Goal: Transaction & Acquisition: Purchase product/service

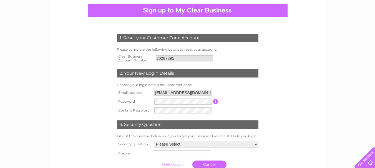
scroll to position [70, 0]
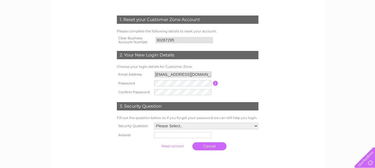
click at [179, 80] on td at bounding box center [183, 83] width 60 height 9
click at [182, 127] on select "Please Select.. In what town or city was your first job? In what town or city d…" at bounding box center [206, 126] width 104 height 7
select select "1"
click at [153, 123] on select "Please Select.. In what town or city was your first job? In what town or city d…" at bounding box center [205, 126] width 105 height 7
click at [178, 138] on input "text" at bounding box center [183, 135] width 58 height 7
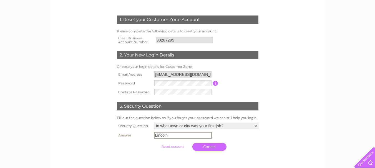
type input "Lincoln"
click at [169, 148] on input "submit" at bounding box center [172, 147] width 34 height 8
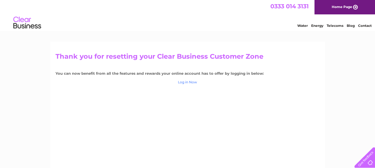
click at [193, 82] on link "Log in Now" at bounding box center [187, 82] width 19 height 4
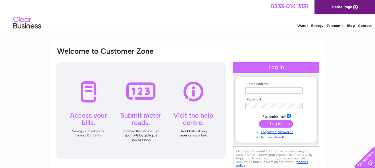
type input "[EMAIL_ADDRESS][DOMAIN_NAME]"
click at [274, 123] on input "submit" at bounding box center [276, 124] width 34 height 8
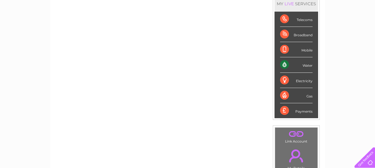
scroll to position [29, 0]
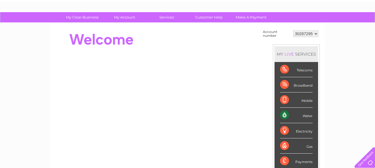
click at [283, 117] on div "Water" at bounding box center [296, 115] width 32 height 15
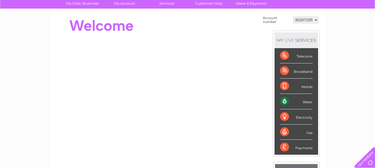
scroll to position [43, 0]
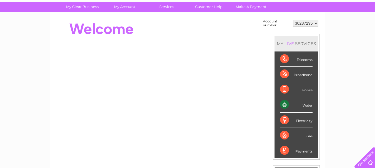
click at [284, 104] on div "Water" at bounding box center [296, 104] width 32 height 15
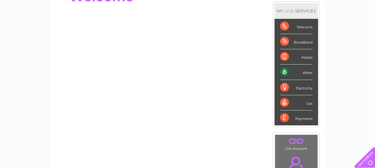
scroll to position [130, 0]
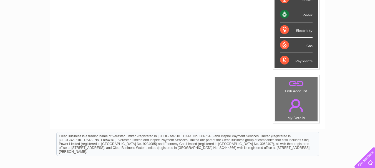
click at [294, 96] on link "." at bounding box center [296, 105] width 40 height 19
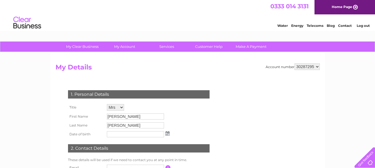
drag, startPoint x: 374, startPoint y: 74, endPoint x: 379, endPoint y: 93, distance: 19.9
click at [375, 93] on html "My Clear Business Login Details My Details My Preferences Link Account My Accou…" at bounding box center [187, 160] width 375 height 320
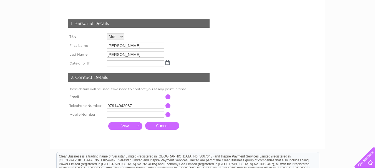
scroll to position [76, 0]
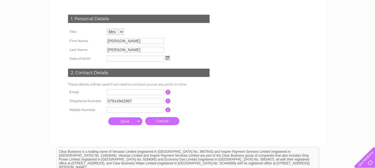
click at [127, 89] on td at bounding box center [135, 92] width 60 height 9
click at [126, 92] on input "text" at bounding box center [135, 92] width 57 height 6
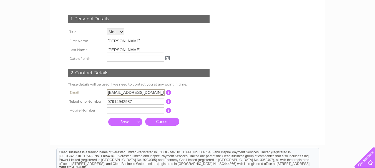
type input "[EMAIL_ADDRESS][DOMAIN_NAME]"
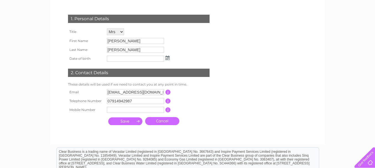
click at [133, 121] on input "submit" at bounding box center [125, 122] width 34 height 8
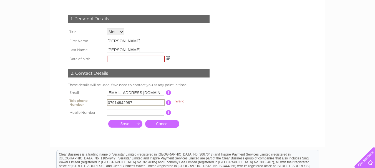
click at [142, 99] on td "07914942987" at bounding box center [135, 102] width 60 height 11
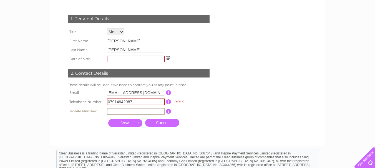
click at [126, 111] on input "text" at bounding box center [136, 111] width 58 height 7
type input "07914942987"
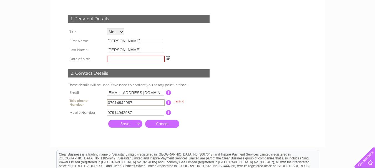
drag, startPoint x: 137, startPoint y: 103, endPoint x: 66, endPoint y: 99, distance: 71.1
click at [66, 99] on div "1. Personal Details Title Mr Mrs Ms Miss Dr Rev Prof Other First Name Maria Las…" at bounding box center [139, 70] width 169 height 122
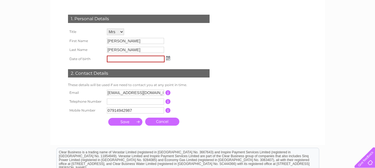
click at [128, 123] on input "submit" at bounding box center [125, 122] width 34 height 8
click at [167, 59] on img at bounding box center [168, 58] width 4 height 4
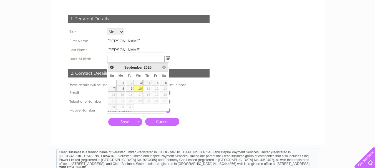
click at [124, 63] on div "Prev Next September 2025 Su Mo Tu We Th Fr Sa 1 2 3 4 5 6 7 8 9 10 11 12 13 14 …" at bounding box center [138, 86] width 62 height 49
click at [123, 59] on input "text" at bounding box center [136, 59] width 58 height 7
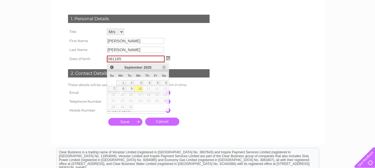
click at [205, 122] on div "1. Personal Details Title Mr Mrs Ms Miss Dr Rev Prof Other First Name Maria Las…" at bounding box center [139, 69] width 169 height 120
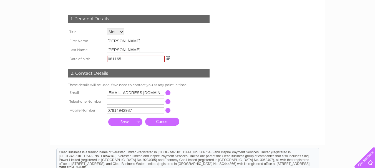
click at [128, 121] on input "submit" at bounding box center [125, 122] width 34 height 8
click at [168, 58] on img at bounding box center [168, 58] width 4 height 4
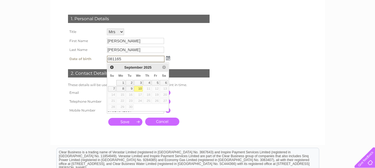
click at [142, 67] on span "September" at bounding box center [133, 67] width 18 height 4
click at [111, 67] on span "Prev" at bounding box center [112, 67] width 4 height 4
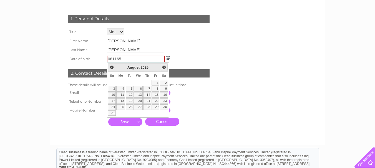
click at [163, 67] on span "Next" at bounding box center [164, 67] width 4 height 4
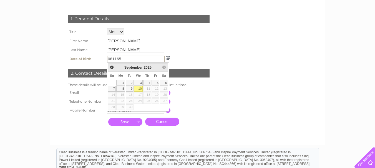
click at [145, 67] on span "2025" at bounding box center [147, 67] width 8 height 4
click at [122, 59] on input "081165" at bounding box center [136, 59] width 58 height 7
click at [111, 57] on input "081165" at bounding box center [136, 59] width 58 height 7
click at [112, 59] on input "081165" at bounding box center [136, 59] width 58 height 7
click at [117, 57] on input "08/1165" at bounding box center [136, 59] width 58 height 7
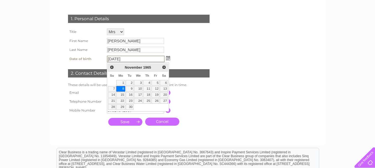
type input "08/11/1965"
click at [124, 89] on link "8" at bounding box center [120, 89] width 9 height 6
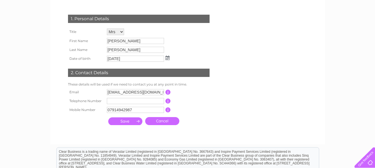
click at [130, 122] on input "submit" at bounding box center [125, 122] width 34 height 8
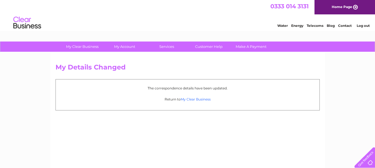
click at [195, 101] on link "My Clear Business" at bounding box center [196, 99] width 30 height 4
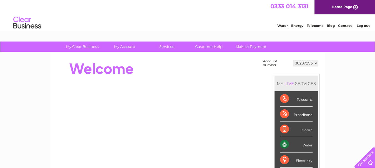
click at [346, 5] on link "Home Page" at bounding box center [344, 7] width 60 height 14
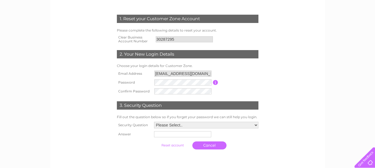
scroll to position [78, 0]
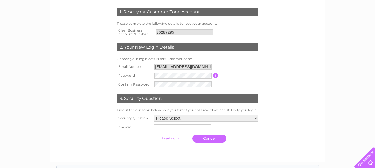
click at [276, 80] on form "1. Reset your Customer Zone Account Please complete the following details to re…" at bounding box center [187, 77] width 264 height 160
click at [168, 120] on select "Please Select.. In what town or city was your first job? In what town or city d…" at bounding box center [205, 118] width 105 height 7
select select "1"
click at [153, 115] on select "Please Select.. In what town or city was your first job? In what town or city d…" at bounding box center [205, 118] width 105 height 7
click at [184, 130] on input "text" at bounding box center [181, 128] width 57 height 6
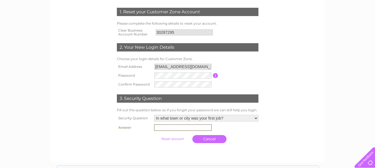
type input "Lincoln"
click at [176, 140] on input "submit" at bounding box center [172, 139] width 34 height 8
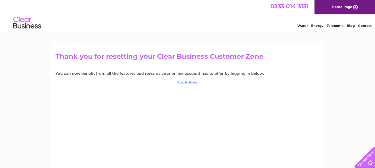
click at [288, 68] on div "Thank you for resetting your Clear Business Customer Zone You can now benefit f…" at bounding box center [187, 119] width 275 height 155
click at [189, 83] on link "Log in Now" at bounding box center [187, 82] width 19 height 4
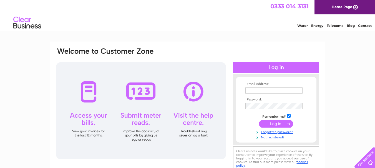
type input "[EMAIL_ADDRESS][DOMAIN_NAME]"
click at [275, 123] on input "submit" at bounding box center [276, 124] width 34 height 8
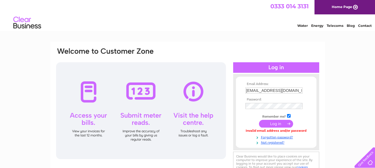
click at [275, 123] on input "submit" at bounding box center [276, 124] width 34 height 8
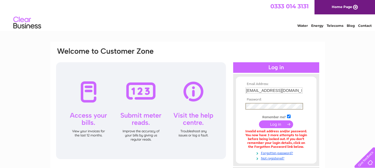
click at [277, 123] on input "submit" at bounding box center [276, 125] width 34 height 8
click at [288, 118] on input "checkbox" at bounding box center [289, 116] width 4 height 4
checkbox input "false"
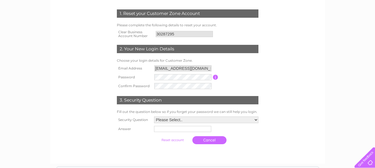
scroll to position [77, 0]
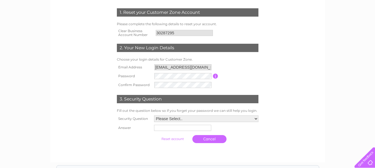
click at [216, 78] on input "button" at bounding box center [215, 76] width 5 height 5
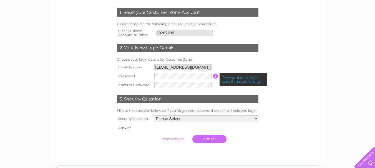
click at [227, 92] on td "3. Security Question" at bounding box center [187, 99] width 144 height 18
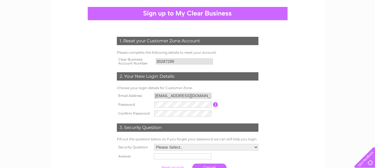
scroll to position [71, 0]
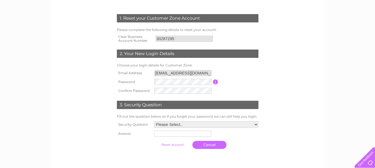
click at [187, 135] on input "text" at bounding box center [182, 134] width 57 height 6
click at [188, 123] on select "Please Select.. In what town or city was your first job? In what town or city d…" at bounding box center [205, 125] width 105 height 7
select select "1"
click at [153, 122] on select "Please Select.. In what town or city was your first job? In what town or city d…" at bounding box center [205, 125] width 105 height 7
click at [193, 137] on input "text" at bounding box center [183, 134] width 58 height 7
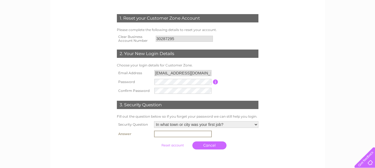
type input "Lincoln"
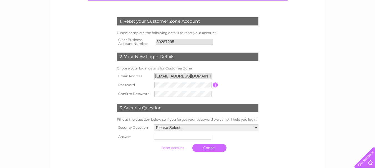
scroll to position [69, 0]
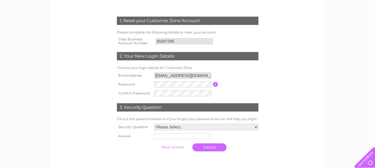
click at [323, 79] on div "1. Reset your Customer Zone Account Please complete the following details to re…" at bounding box center [187, 72] width 275 height 198
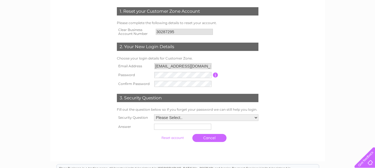
scroll to position [84, 0]
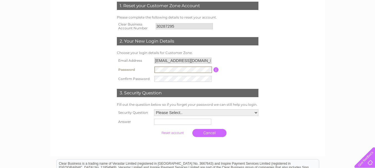
click at [129, 71] on tr "Password Password must be at least 6 characters long" at bounding box center [187, 69] width 144 height 9
click at [130, 76] on tr "Confirm Password" at bounding box center [187, 78] width 144 height 9
click at [285, 70] on form "1. Reset your Customer Zone Account Please complete the following details to re…" at bounding box center [187, 71] width 264 height 161
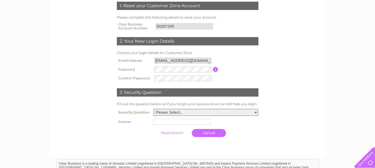
click at [195, 113] on select "Please Select.. In what town or city was your first job? In what town or city d…" at bounding box center [205, 112] width 105 height 7
select select "1"
click at [153, 109] on select "Please Select.. In what town or city was your first job? In what town or city d…" at bounding box center [205, 112] width 105 height 7
click at [181, 124] on input "text" at bounding box center [183, 121] width 58 height 7
type input "Lincoln"
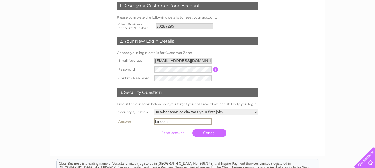
click at [319, 97] on form "1. Reset your Customer Zone Account Please complete the following details to re…" at bounding box center [187, 71] width 264 height 161
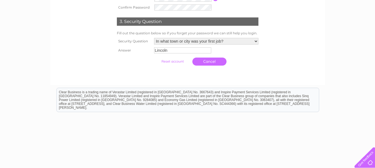
scroll to position [156, 0]
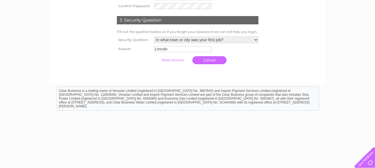
click at [171, 59] on input "submit" at bounding box center [172, 60] width 34 height 8
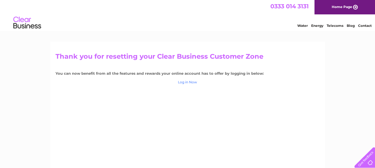
click at [191, 82] on link "Log in Now" at bounding box center [187, 82] width 19 height 4
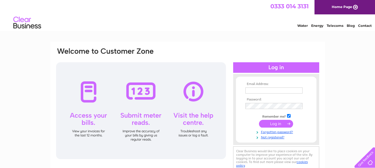
type input "[EMAIL_ADDRESS][DOMAIN_NAME]"
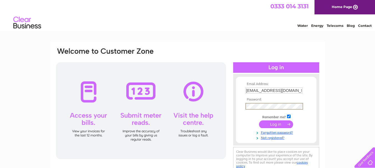
click at [180, 106] on div "Email Address: [EMAIL_ADDRESS][DOMAIN_NAME] Password:" at bounding box center [187, 110] width 264 height 126
click at [337, 85] on div "Email Address: [EMAIL_ADDRESS][DOMAIN_NAME] Password: Forgotten password?" at bounding box center [187, 167] width 375 height 250
click at [270, 123] on input "submit" at bounding box center [276, 124] width 34 height 8
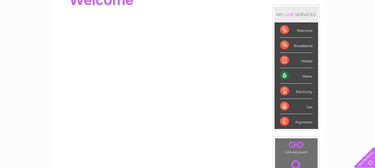
scroll to position [49, 0]
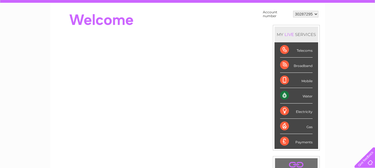
click at [309, 97] on div "Water" at bounding box center [296, 95] width 32 height 15
click at [286, 96] on div "Water" at bounding box center [296, 95] width 32 height 15
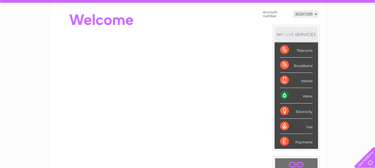
click at [286, 96] on div "Water" at bounding box center [296, 95] width 32 height 15
click at [318, 87] on div "MY LIVE SERVICES Telecoms Broadband Mobile Water Electricity Gas Payments" at bounding box center [296, 88] width 47 height 126
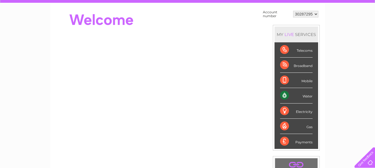
click at [327, 87] on div "My Clear Business Login Details My Details My Preferences Link Account My Accou…" at bounding box center [187, 149] width 375 height 313
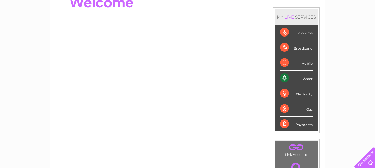
scroll to position [69, 0]
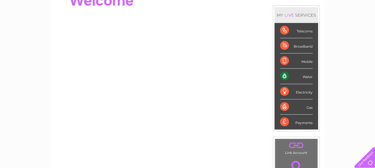
click at [348, 19] on div "My Clear Business Login Details My Details My Preferences Link Account My Accou…" at bounding box center [187, 129] width 375 height 313
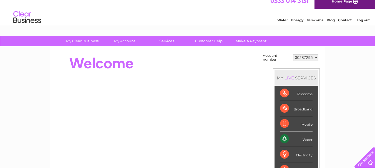
scroll to position [0, 0]
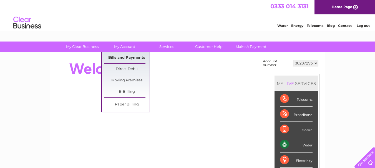
click at [123, 58] on link "Bills and Payments" at bounding box center [127, 57] width 46 height 11
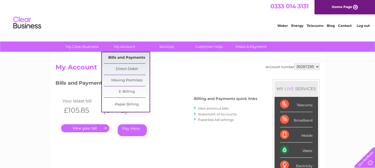
click at [124, 59] on link "Bills and Payments" at bounding box center [127, 57] width 46 height 11
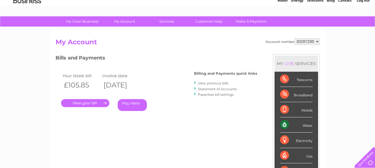
scroll to position [25, 0]
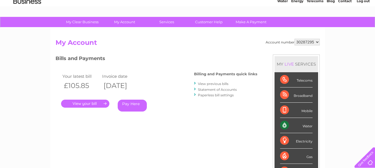
click at [182, 127] on div "Bills and Payments Billing and Payments quick links View previous bills Stateme…" at bounding box center [156, 91] width 202 height 73
click at [161, 132] on div "Account number 30287295 My Account MY LIVE SERVICES Telecoms Broadband Mobile W…" at bounding box center [187, 122] width 264 height 167
click at [131, 107] on link "Pay Here" at bounding box center [132, 106] width 29 height 12
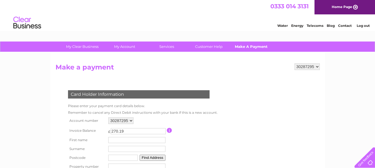
click at [259, 45] on link "Make A Payment" at bounding box center [251, 47] width 46 height 10
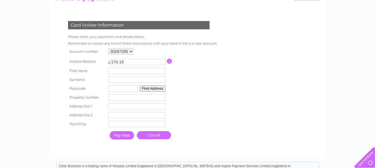
scroll to position [72, 0]
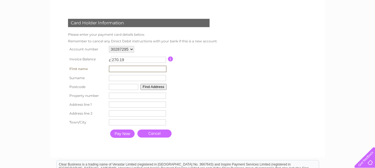
click at [140, 69] on input "text" at bounding box center [138, 69] width 58 height 7
drag, startPoint x: 141, startPoint y: 70, endPoint x: 126, endPoint y: 67, distance: 15.9
click at [126, 67] on input "text" at bounding box center [138, 69] width 58 height 7
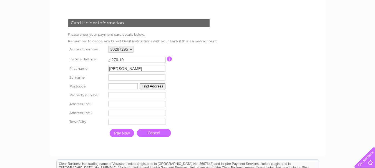
click at [107, 77] on tr "Surname Surname" at bounding box center [142, 77] width 150 height 9
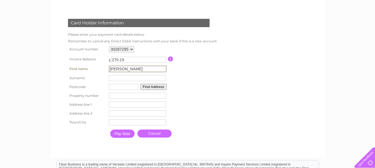
click at [138, 69] on input "[PERSON_NAME]" at bounding box center [138, 69] width 58 height 7
type input "[PERSON_NAME]"
click at [123, 80] on input "text" at bounding box center [137, 78] width 57 height 6
type input "[PERSON_NAME]"
click at [113, 88] on input "text" at bounding box center [123, 87] width 29 height 6
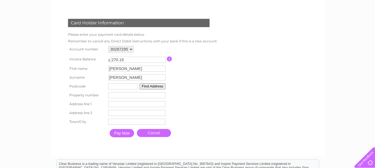
type input "LN6 8BY"
type input "45"
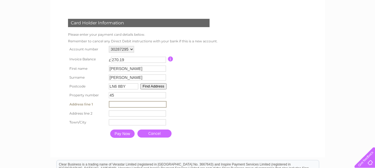
click at [131, 105] on input "text" at bounding box center [138, 104] width 58 height 7
type input "[STREET_ADDRESS]"
type input "LINCOLN"
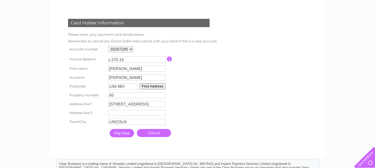
click at [127, 135] on input "Pay Now" at bounding box center [122, 133] width 24 height 8
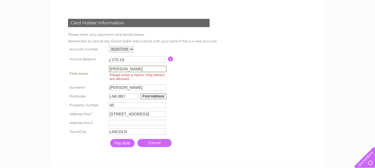
drag, startPoint x: 132, startPoint y: 70, endPoint x: 95, endPoint y: 67, distance: 37.3
click at [95, 67] on tr "First name [PERSON_NAME] First name Please enter a name. Only letters are allow…" at bounding box center [142, 73] width 151 height 19
type input "M"
click at [239, 81] on form "30287295 Make a payment Card Holder Information Please enter your payment card …" at bounding box center [187, 77] width 264 height 170
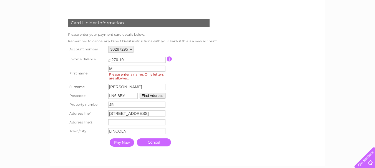
click at [125, 144] on input "Pay Now" at bounding box center [122, 143] width 24 height 8
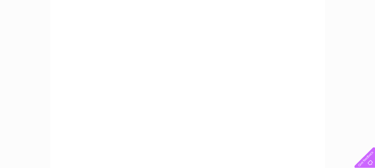
scroll to position [0, 0]
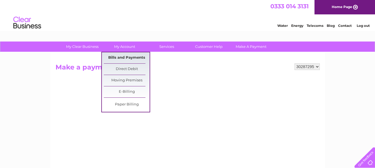
click link "Bills and Payments"
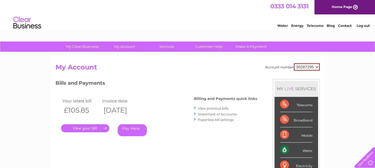
click at [133, 131] on link "Pay Here" at bounding box center [132, 131] width 29 height 12
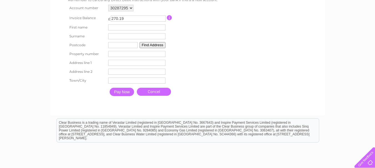
scroll to position [118, 0]
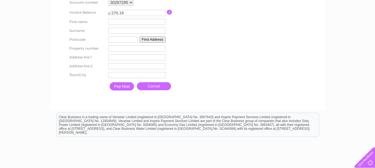
click at [123, 21] on input "text" at bounding box center [136, 22] width 57 height 6
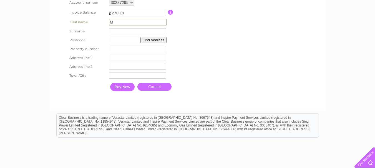
type input "M"
click at [118, 33] on input "text" at bounding box center [138, 31] width 58 height 7
type input "[PERSON_NAME]"
type input "LN6 8BY"
type input "45"
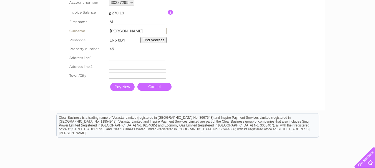
click at [152, 41] on button "Find Address" at bounding box center [153, 40] width 26 height 6
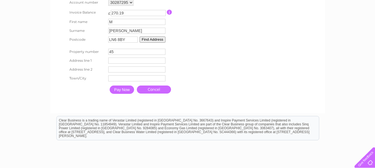
click at [163, 37] on button "Find Address" at bounding box center [153, 40] width 26 height 6
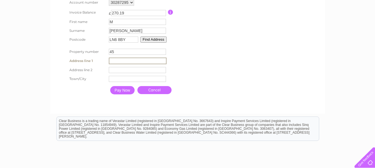
click at [134, 61] on input "text" at bounding box center [138, 61] width 58 height 7
type input "[STREET_ADDRESS]"
type input "LINCOLN"
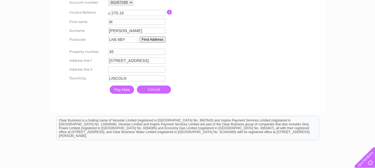
click at [122, 91] on input "Pay Now" at bounding box center [122, 90] width 24 height 8
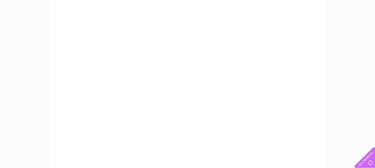
click at [350, 61] on div "My Clear Business Login Details My Details My Preferences Link Account My Accou…" at bounding box center [187, 117] width 375 height 389
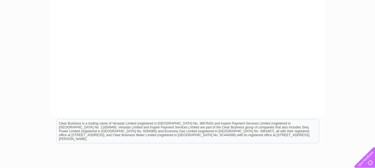
scroll to position [0, 0]
